Goal: Transaction & Acquisition: Subscribe to service/newsletter

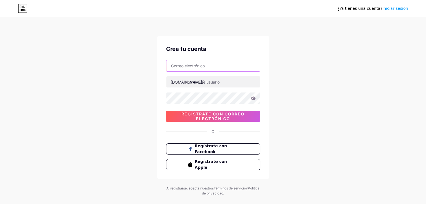
click at [200, 66] on input "text" at bounding box center [213, 65] width 94 height 11
type input "[EMAIL_ADDRESS][DOMAIN_NAME]"
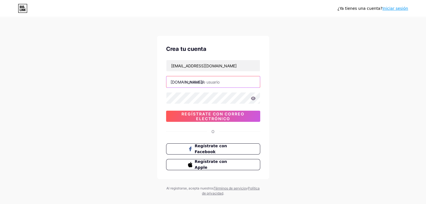
click at [215, 82] on input "text" at bounding box center [213, 81] width 94 height 11
type input "getseld"
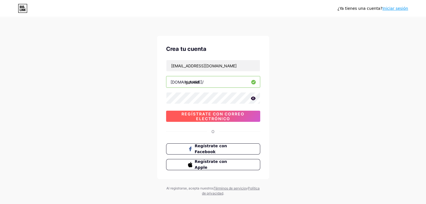
click at [229, 117] on font "Regístrate con correo electrónico" at bounding box center [213, 117] width 63 height 10
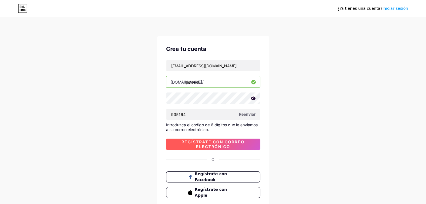
type input "935164"
click at [220, 144] on font "Regístrate con correo electrónico" at bounding box center [213, 145] width 63 height 10
